Goal: Transaction & Acquisition: Download file/media

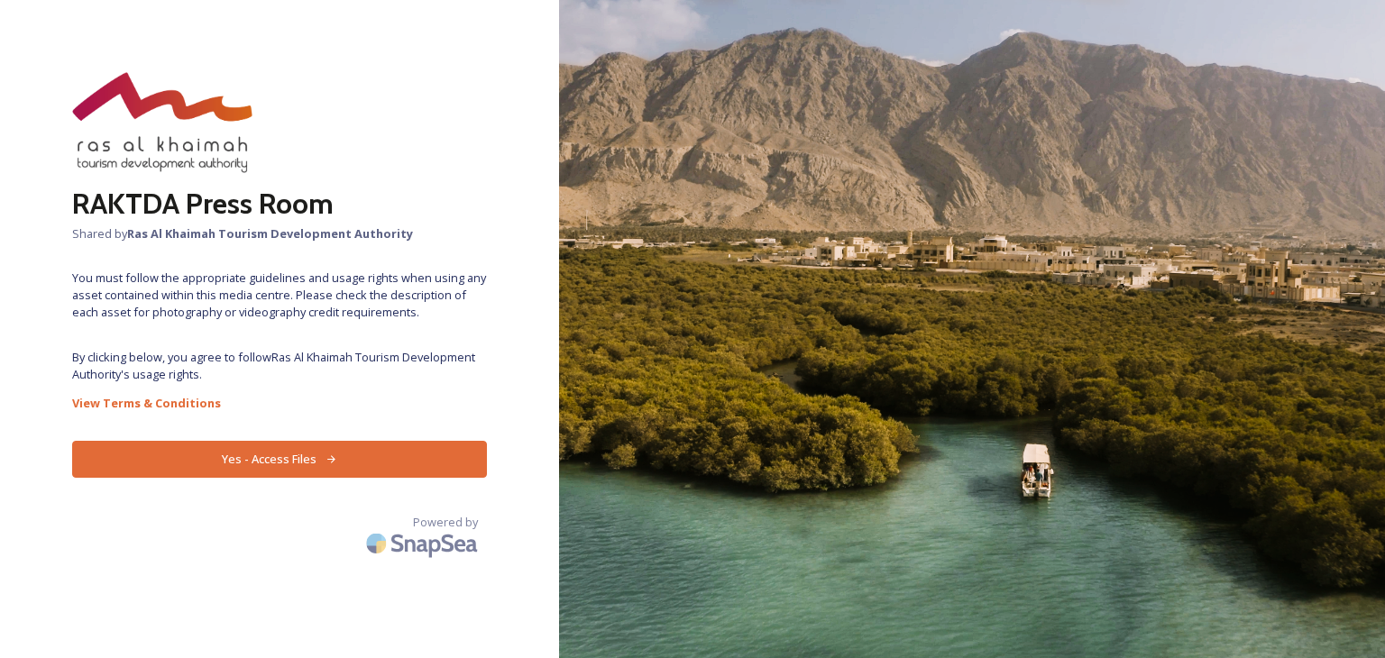
click at [277, 449] on button "Yes - Access Files" at bounding box center [279, 459] width 415 height 37
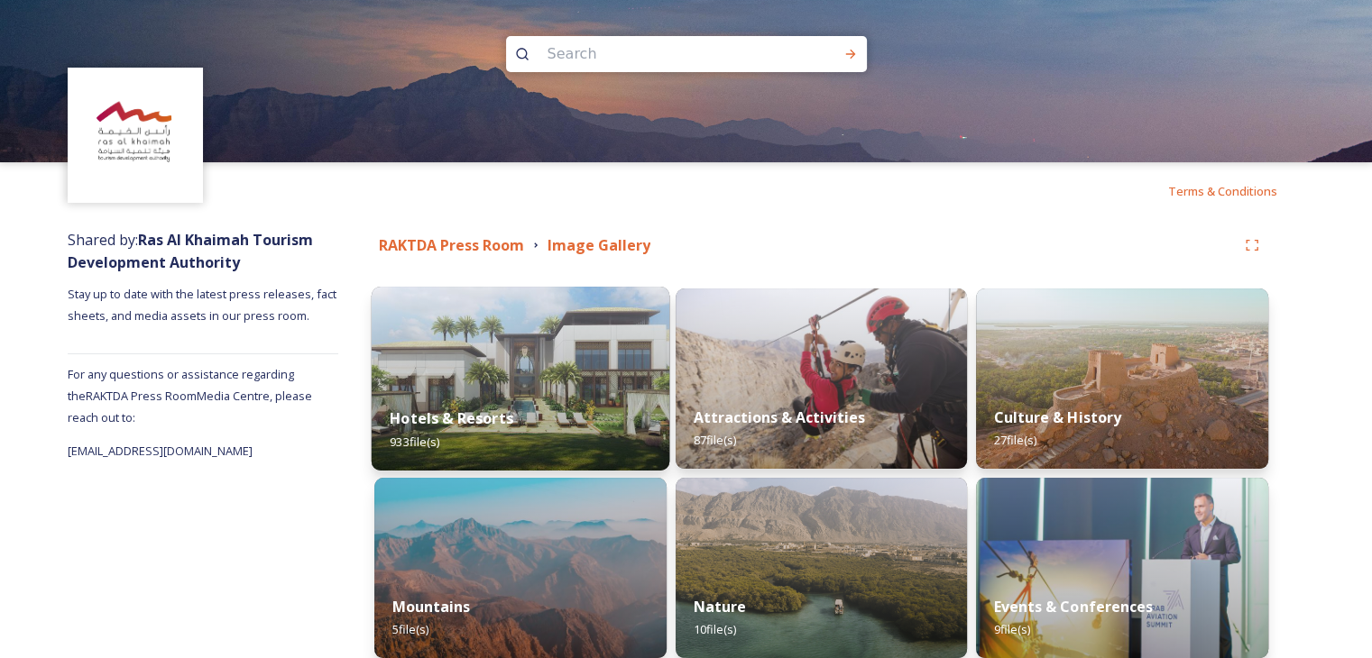
click at [447, 419] on strong "Hotels & Resorts" at bounding box center [452, 419] width 124 height 20
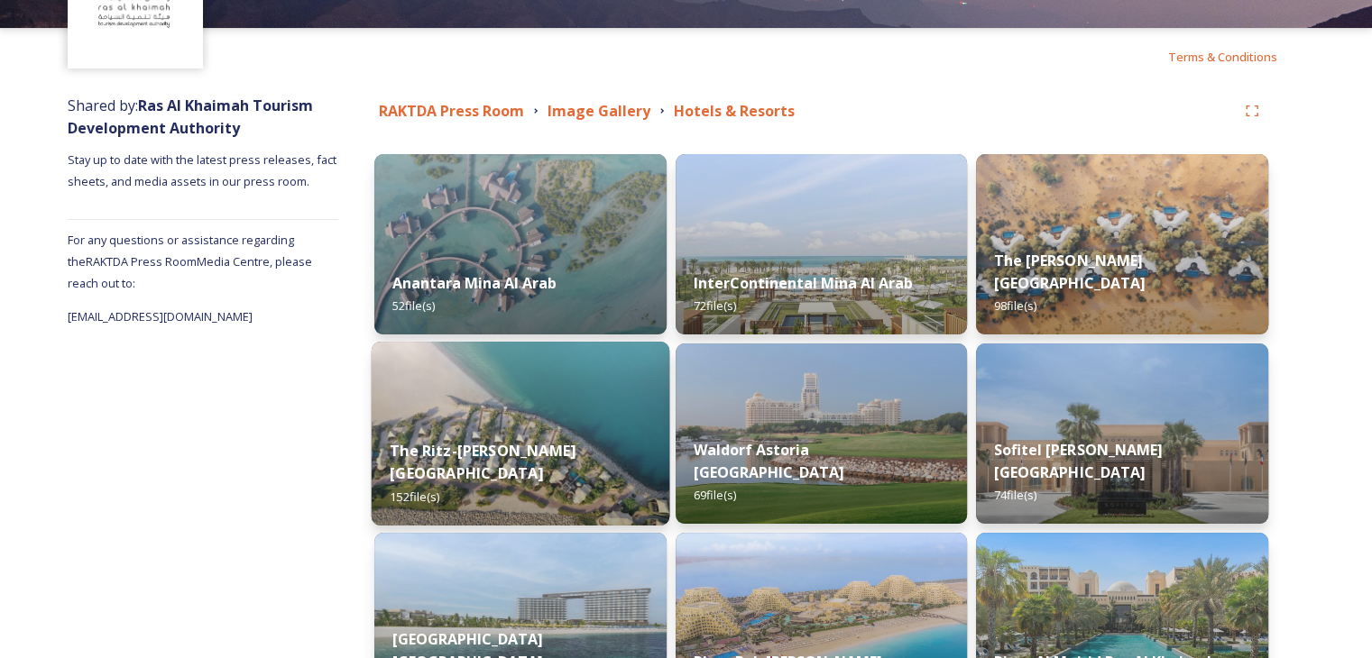
scroll to position [180, 0]
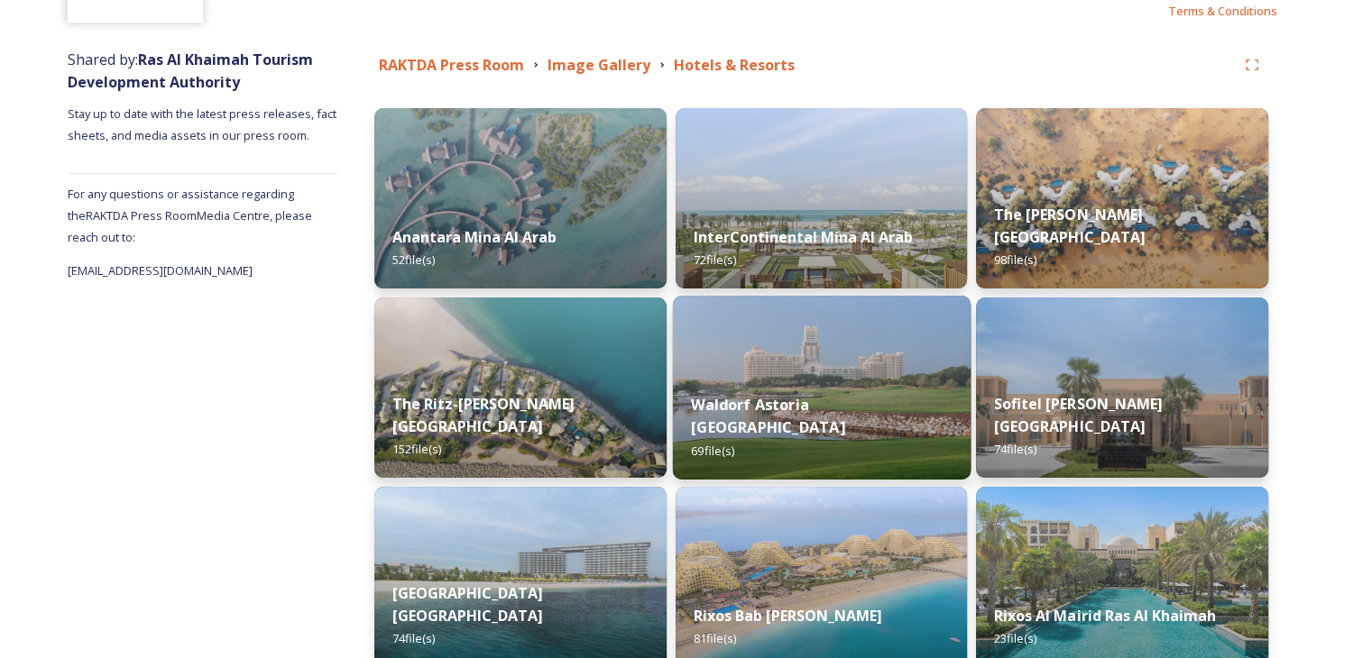
click at [891, 392] on img at bounding box center [821, 388] width 298 height 184
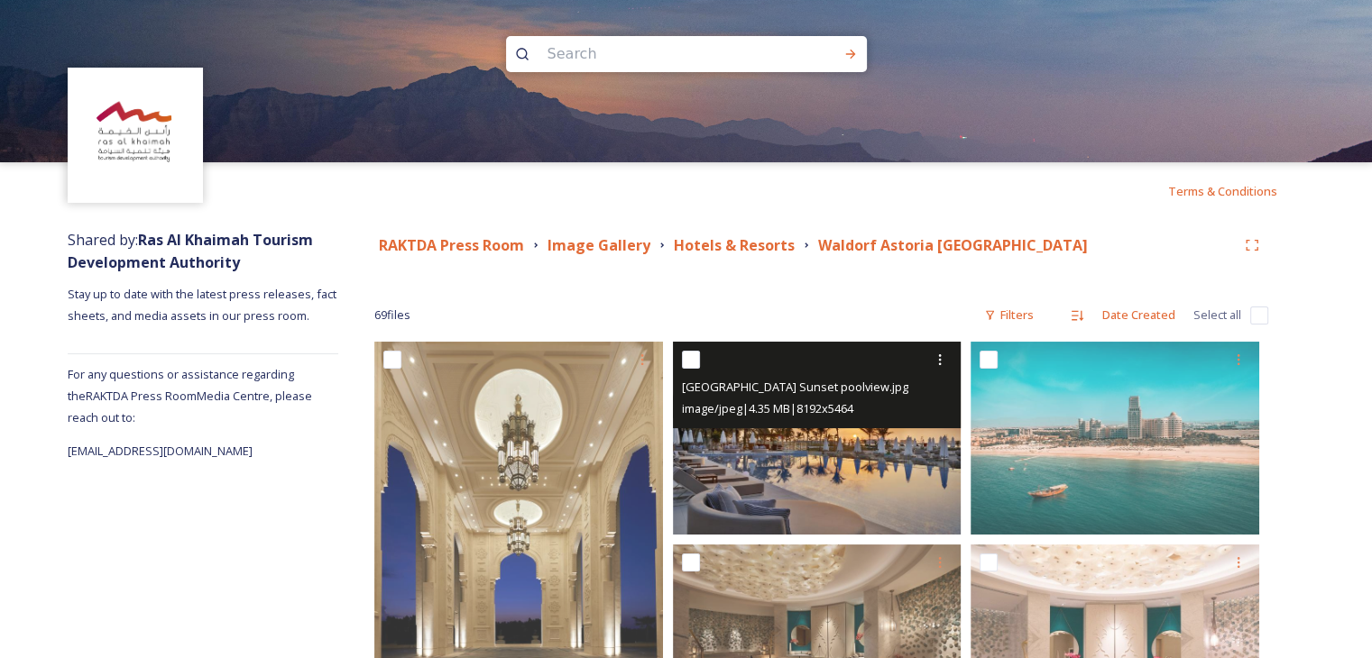
scroll to position [90, 0]
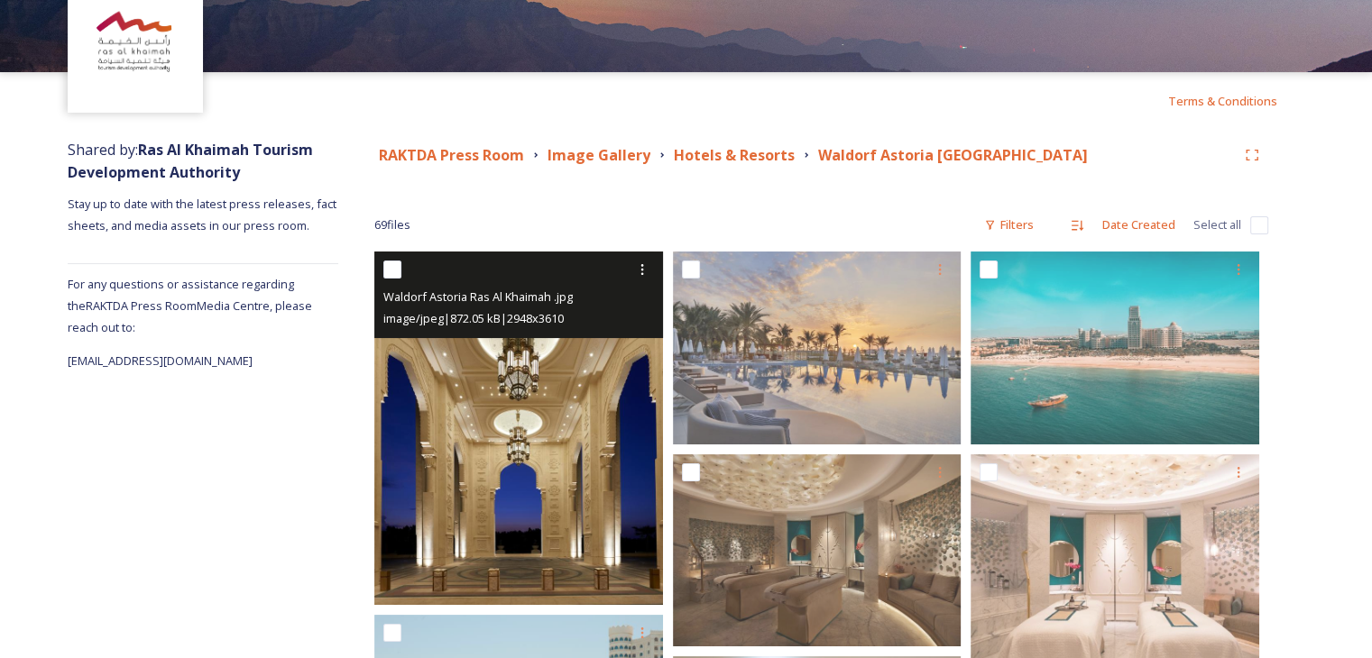
click at [557, 466] on img at bounding box center [518, 429] width 289 height 354
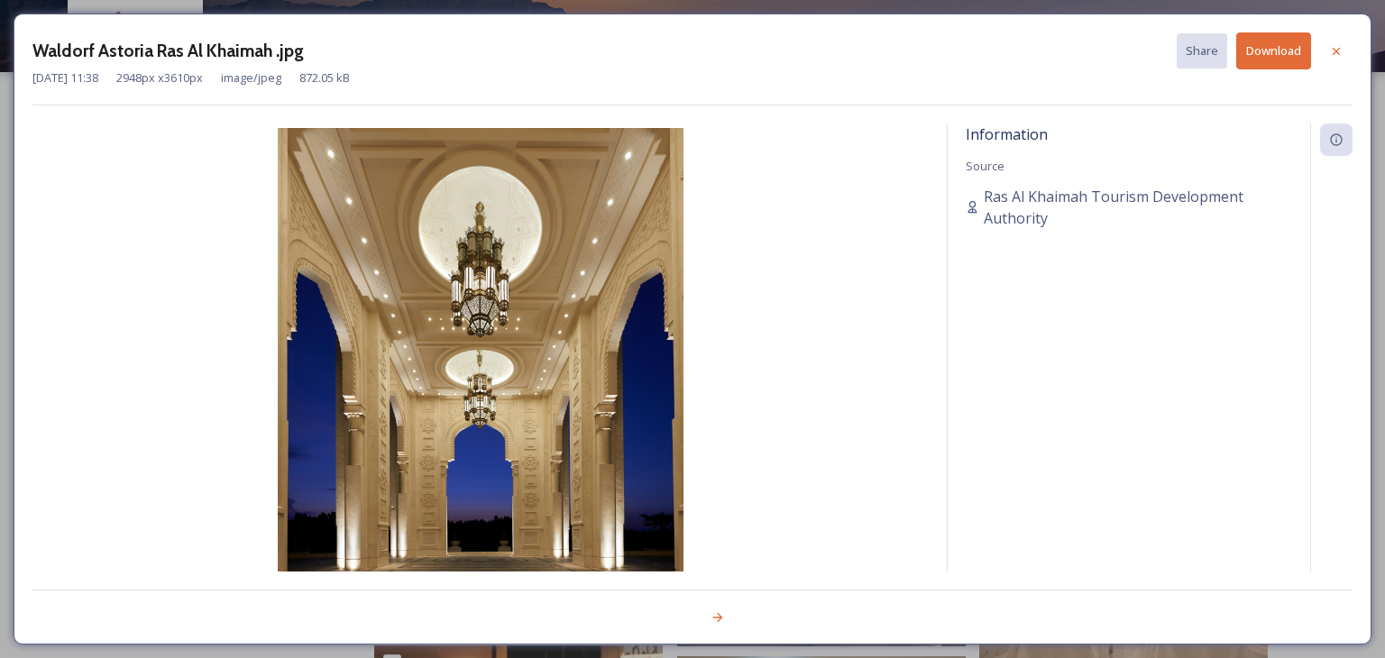
click at [1255, 62] on button "Download" at bounding box center [1273, 50] width 75 height 37
click at [1328, 44] on div at bounding box center [1336, 51] width 32 height 32
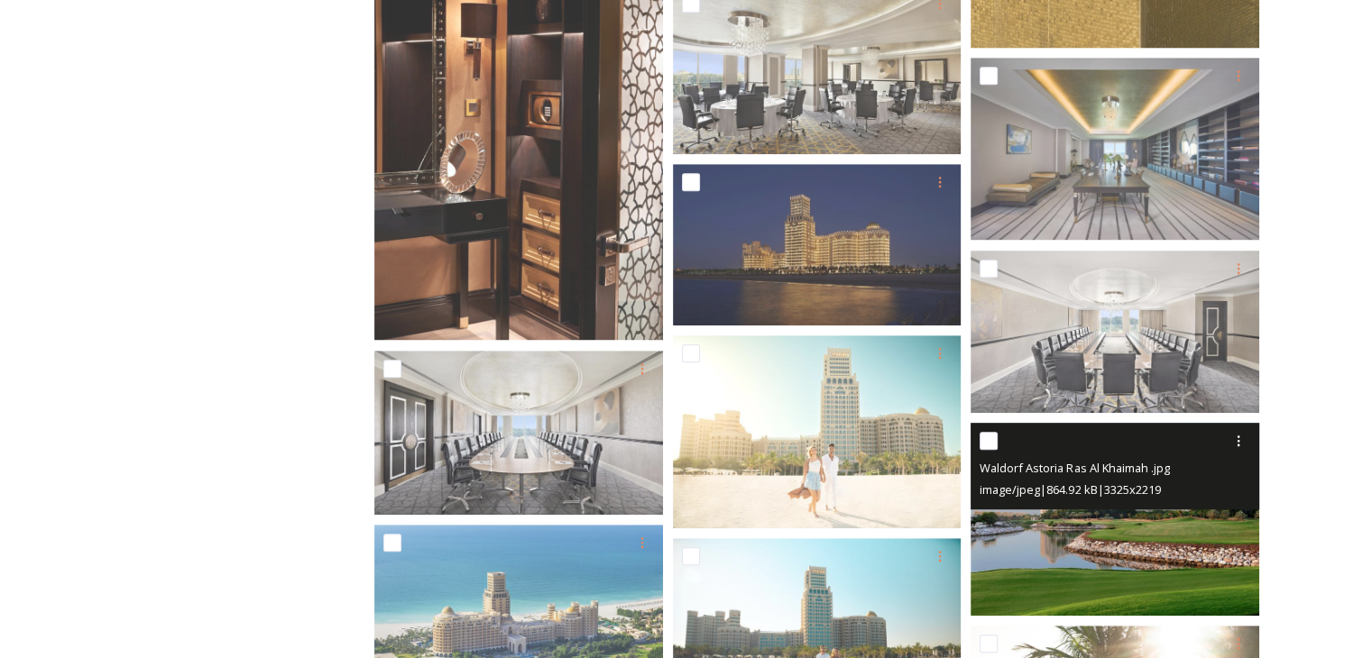
scroll to position [1263, 0]
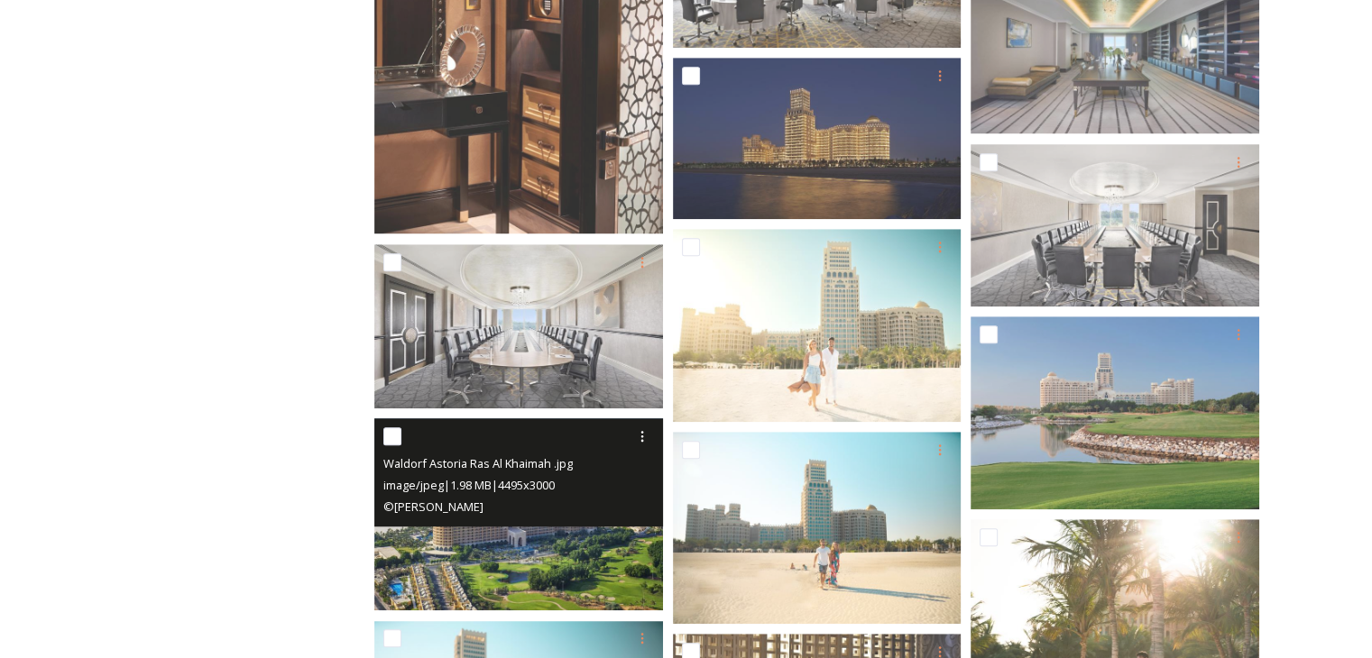
click at [535, 513] on div "© [PERSON_NAME]" at bounding box center [520, 507] width 275 height 22
click at [542, 547] on img at bounding box center [518, 514] width 289 height 192
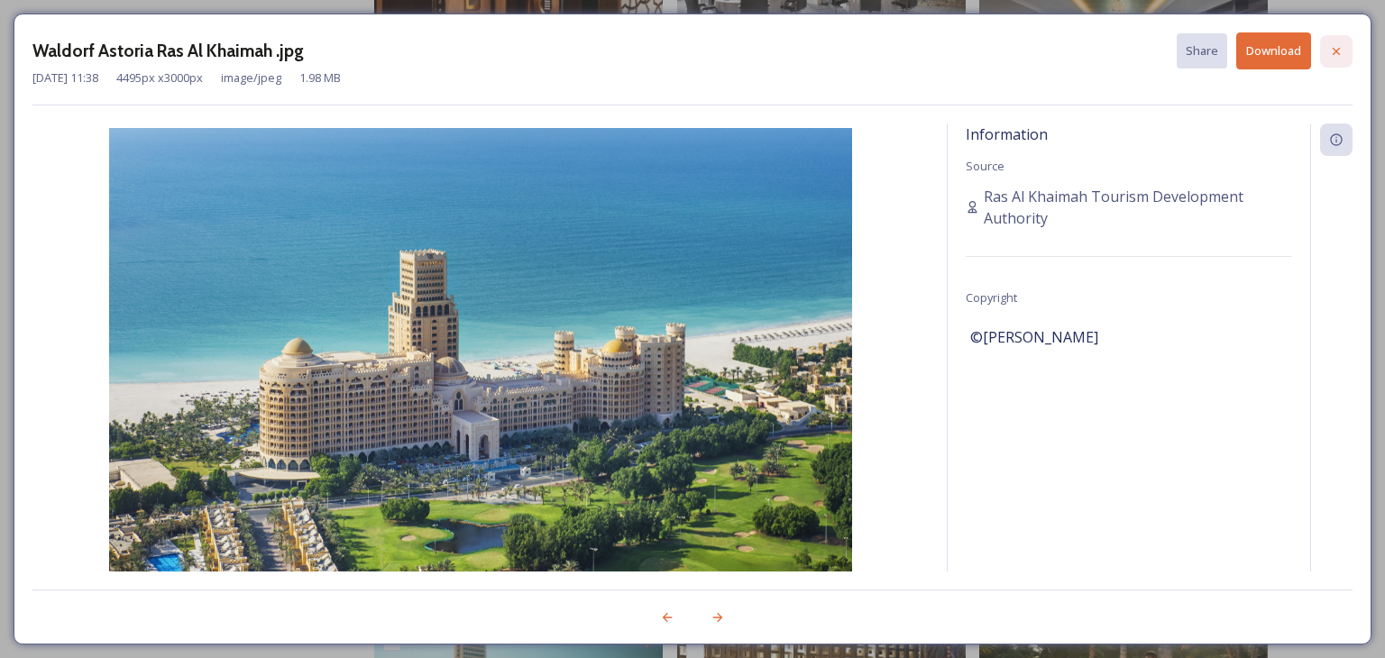
click at [1340, 41] on div at bounding box center [1336, 51] width 32 height 32
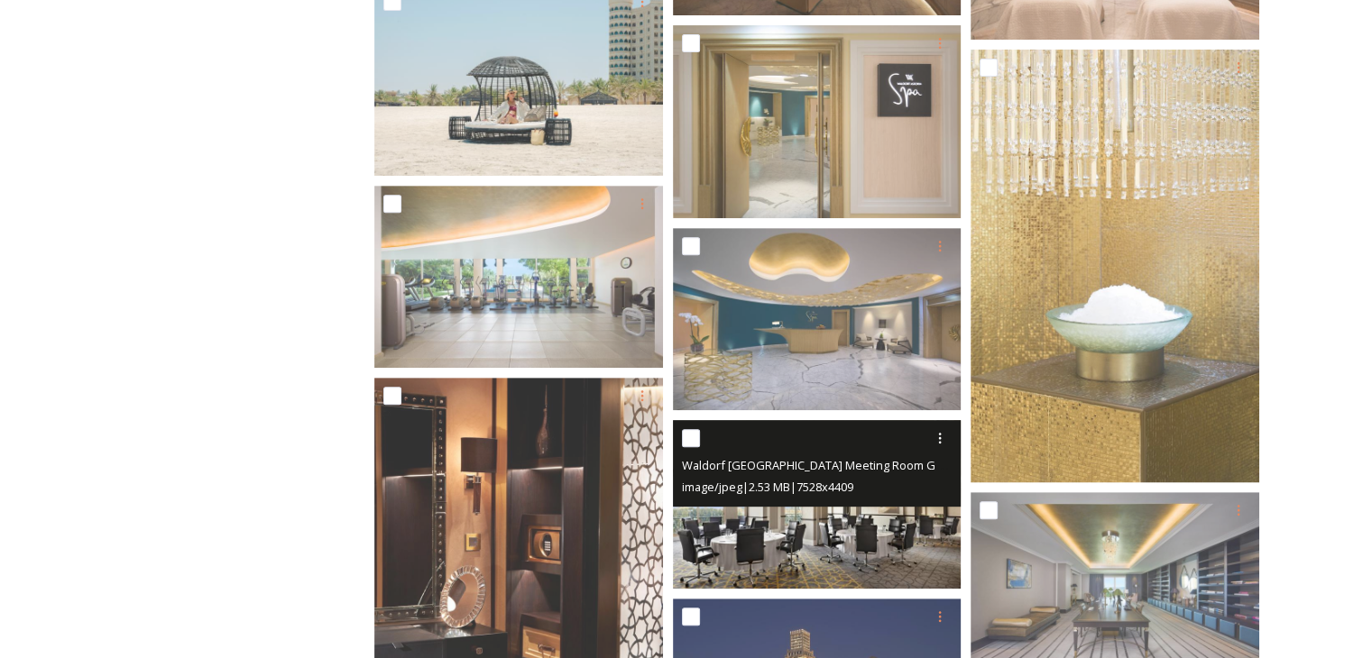
scroll to position [271, 0]
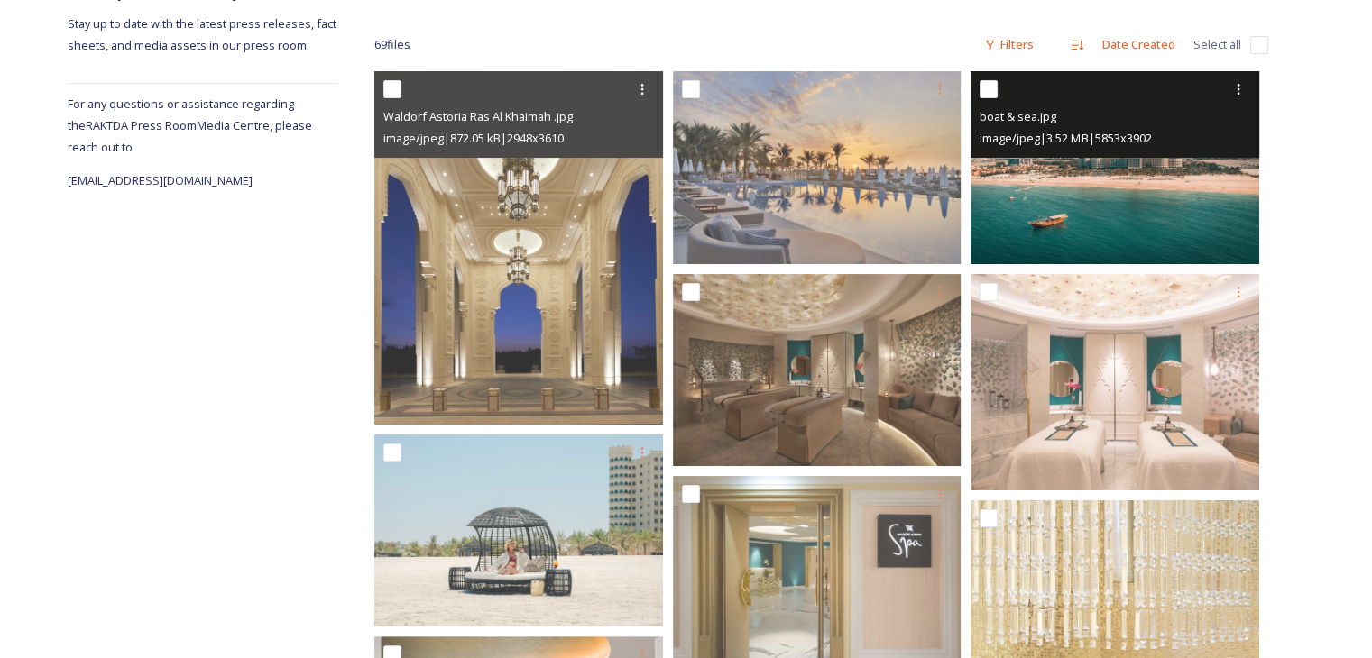
click at [1022, 210] on img at bounding box center [1114, 167] width 289 height 192
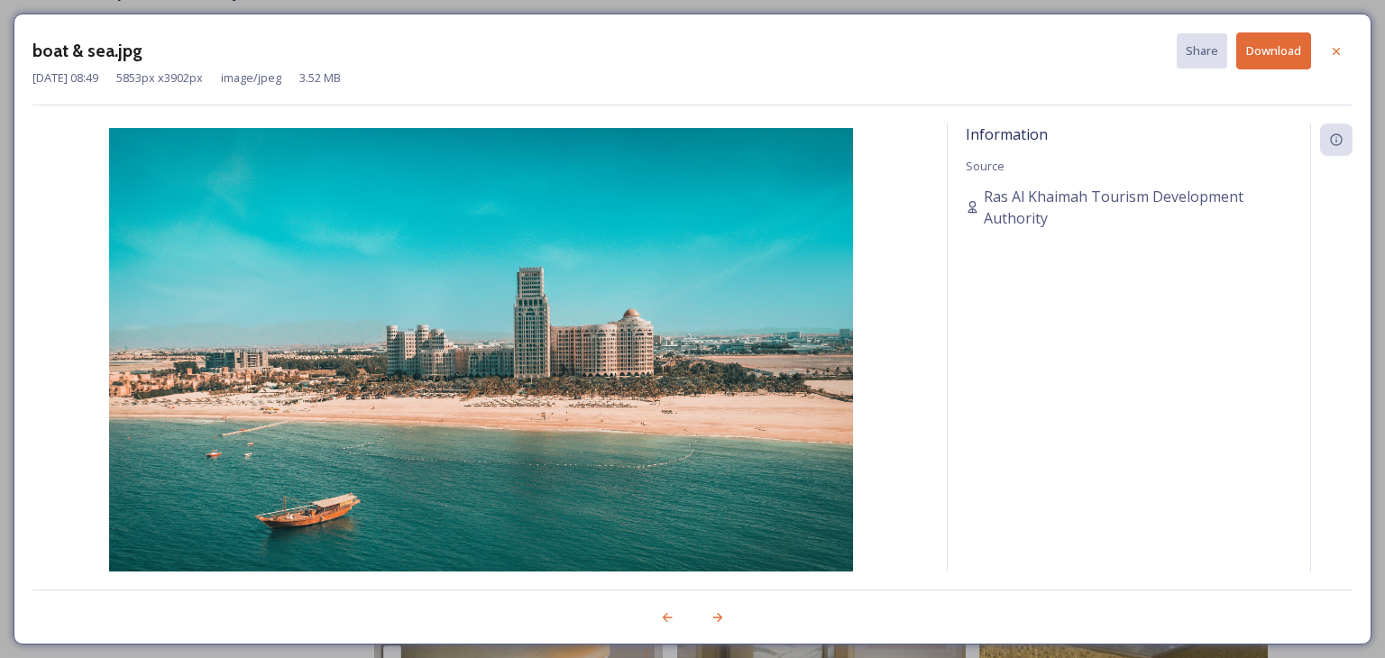
click at [1282, 47] on button "Download" at bounding box center [1273, 50] width 75 height 37
click at [1331, 45] on icon at bounding box center [1336, 51] width 14 height 14
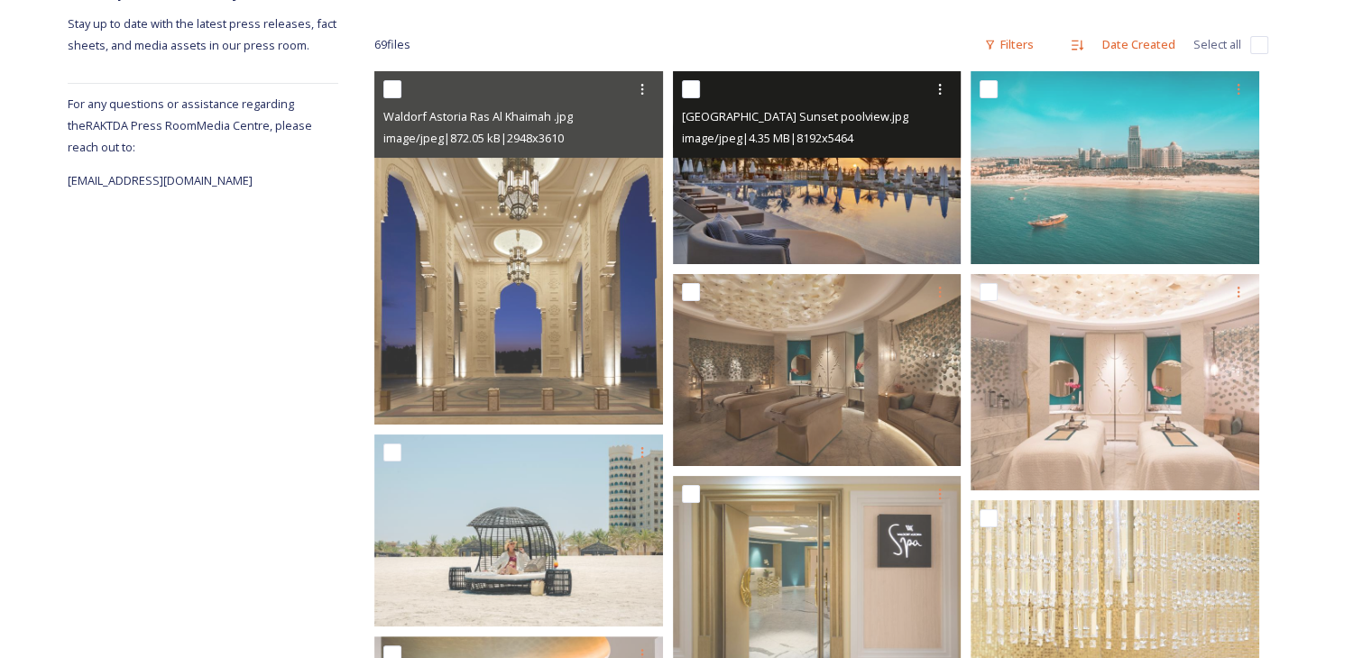
click at [800, 210] on img at bounding box center [817, 167] width 289 height 192
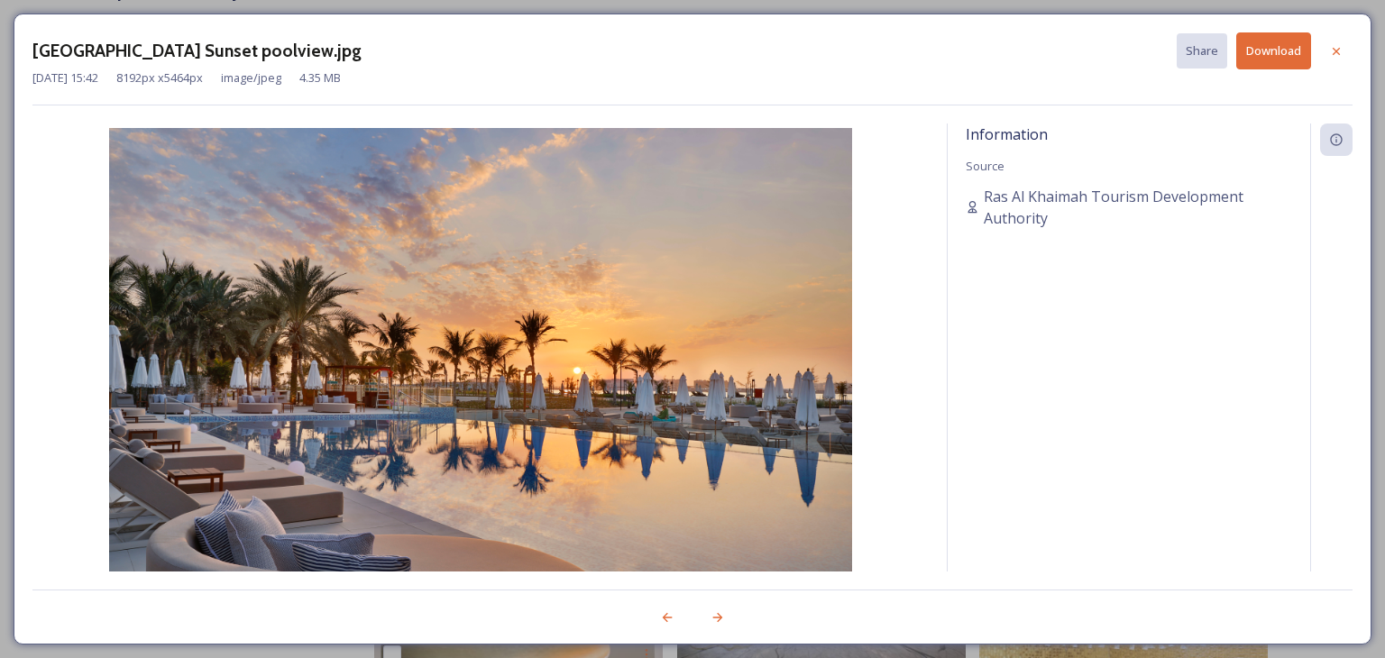
click at [1265, 59] on button "Download" at bounding box center [1273, 50] width 75 height 37
click at [1329, 53] on icon at bounding box center [1336, 51] width 14 height 14
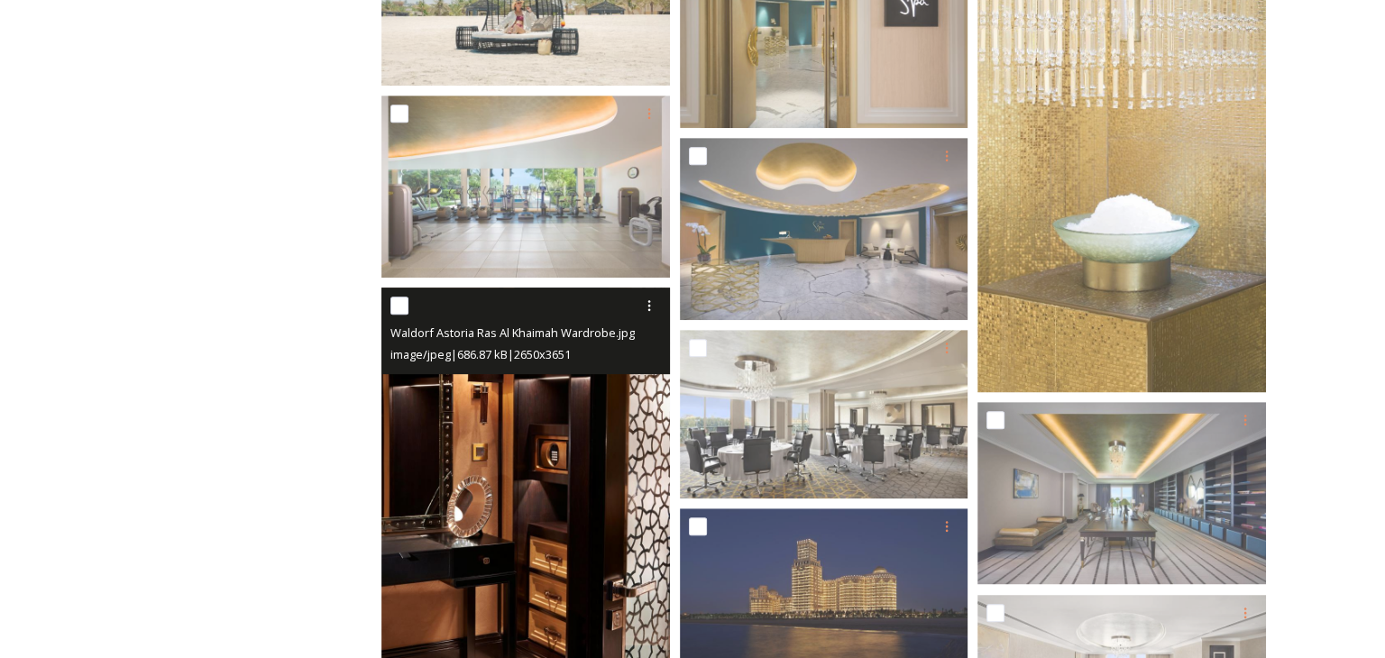
scroll to position [451, 0]
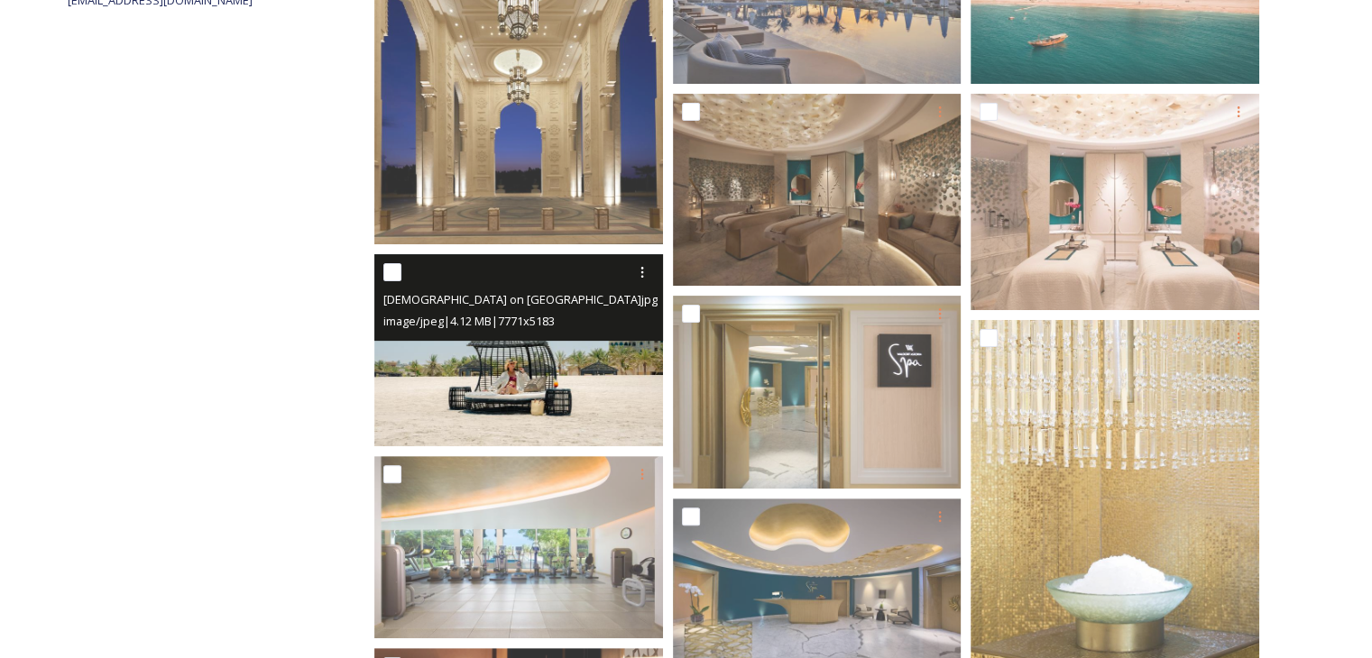
click at [552, 380] on img at bounding box center [518, 350] width 289 height 192
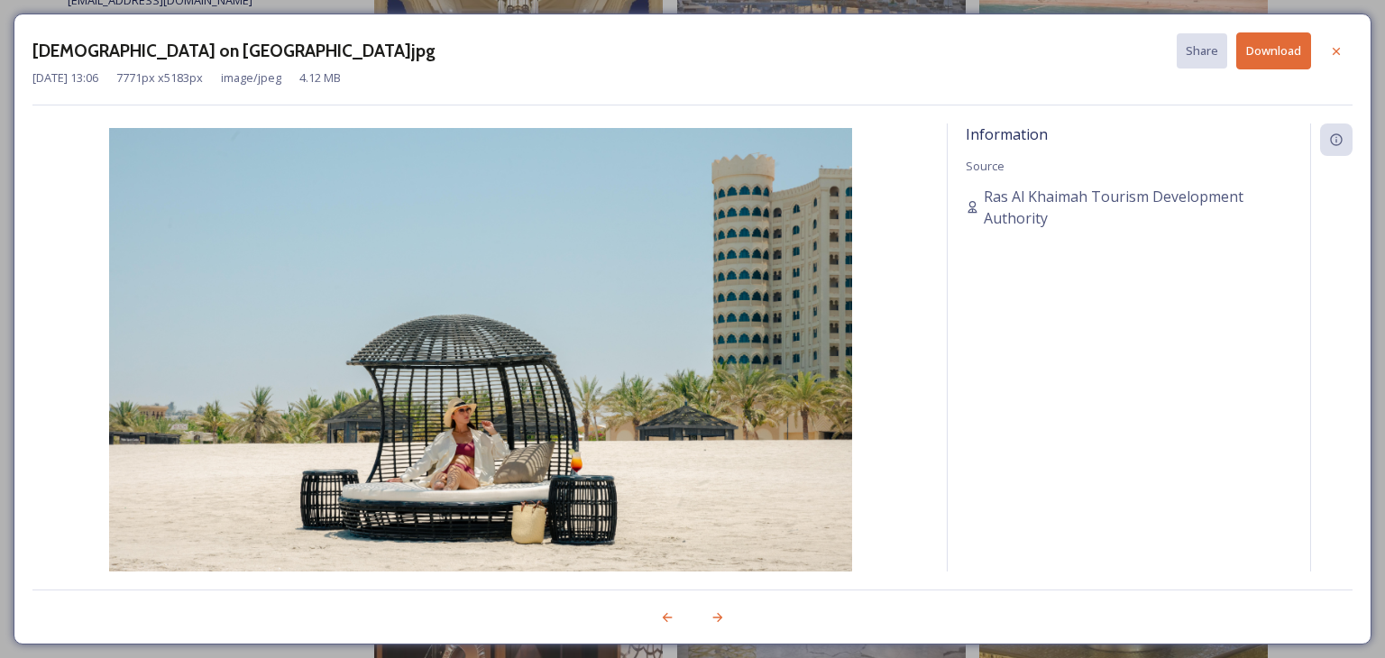
click at [1277, 60] on button "Download" at bounding box center [1273, 50] width 75 height 37
